Goal: Task Accomplishment & Management: Manage account settings

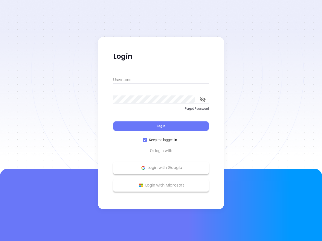
click at [161, 121] on div "Login" at bounding box center [160, 123] width 95 height 16
click at [161, 80] on input "Username" at bounding box center [160, 80] width 95 height 8
click at [203, 99] on icon "toggle password visibility" at bounding box center [203, 99] width 6 height 5
click at [161, 126] on span "Login" at bounding box center [161, 126] width 9 height 4
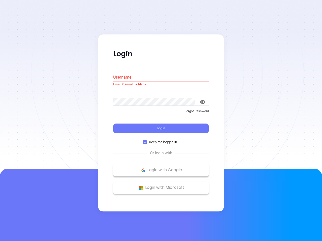
click at [161, 140] on span "Keep me logged in" at bounding box center [163, 143] width 32 height 6
click at [147, 140] on input "Keep me logged in" at bounding box center [145, 142] width 4 height 4
checkbox input "false"
click at [161, 168] on p "Login with Google" at bounding box center [161, 171] width 90 height 8
click at [161, 185] on p "Login with Microsoft" at bounding box center [161, 188] width 90 height 8
